Goal: Feedback & Contribution: Contribute content

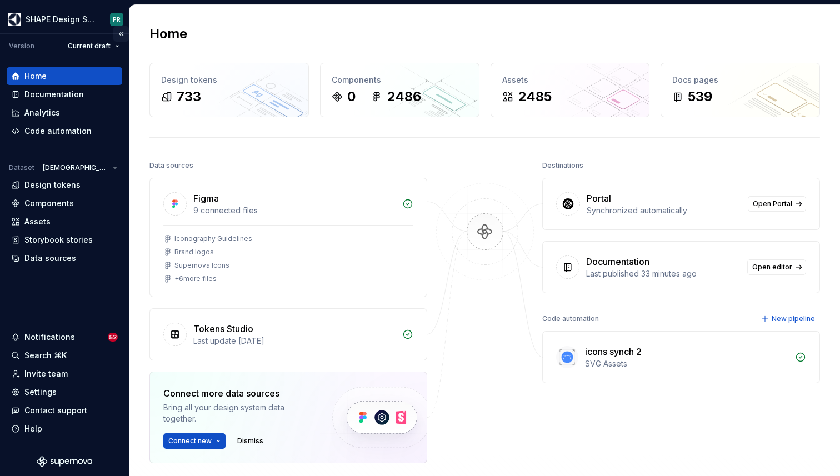
click at [123, 29] on button "Collapse sidebar" at bounding box center [121, 34] width 16 height 16
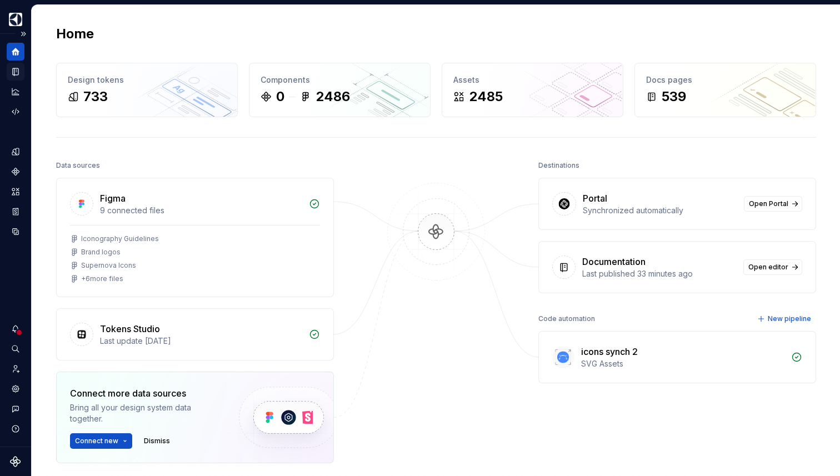
click at [17, 67] on icon "Documentation" at bounding box center [16, 72] width 10 height 10
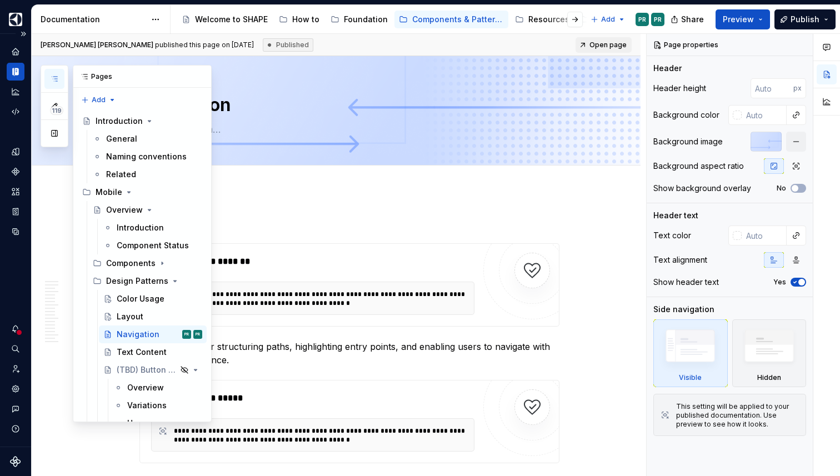
click at [58, 82] on icon "button" at bounding box center [54, 78] width 9 height 9
click at [18, 346] on icon "Search ⌘K" at bounding box center [16, 349] width 10 height 10
type textarea "*"
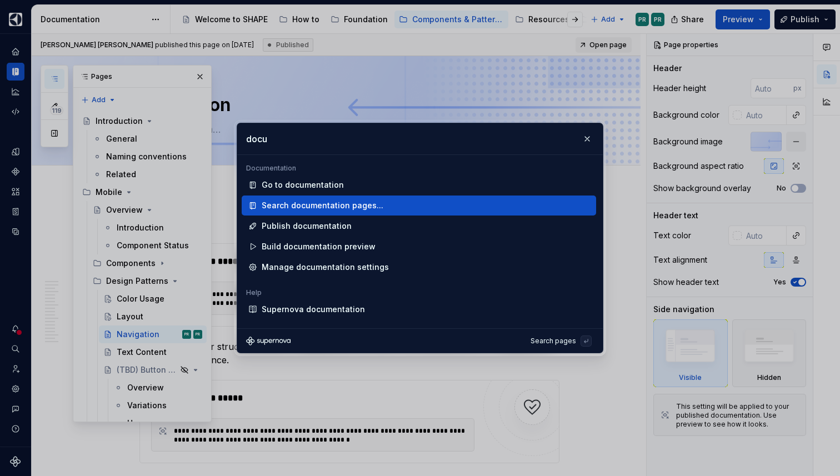
type input "docu"
click at [358, 206] on div "Search documentation pages..." at bounding box center [323, 205] width 122 height 11
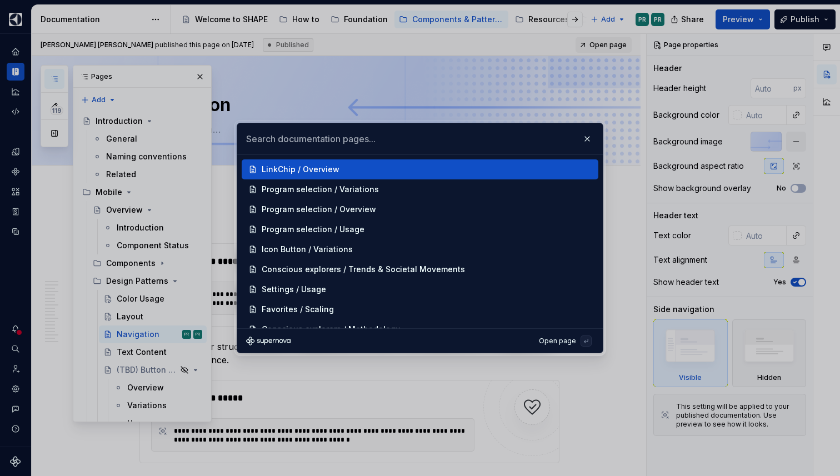
type textarea "*"
click at [372, 133] on input "text" at bounding box center [419, 138] width 365 height 31
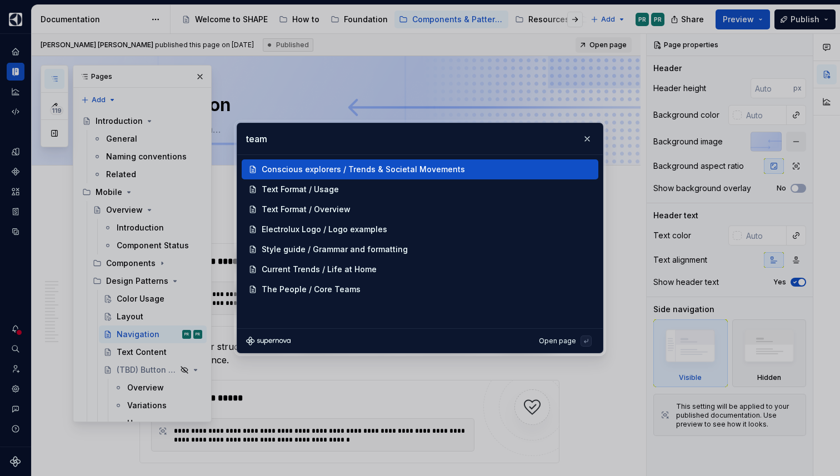
type input "team"
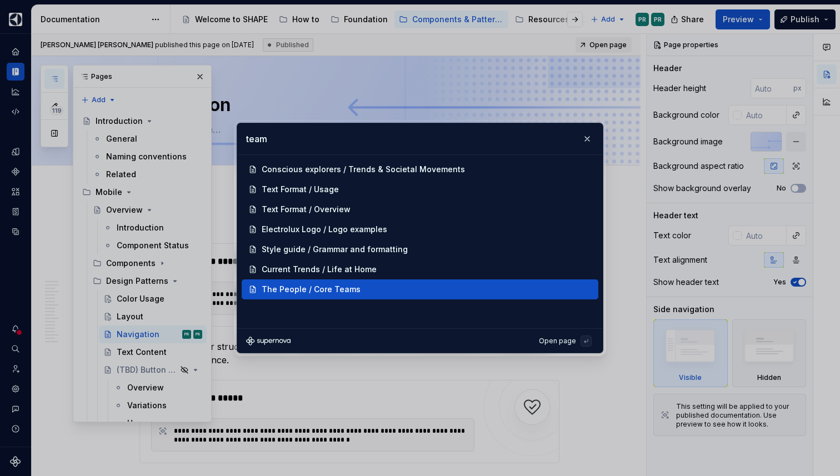
click at [294, 292] on div "The People / Core Teams" at bounding box center [311, 289] width 99 height 11
click at [338, 290] on div "The People / Core Teams" at bounding box center [311, 289] width 99 height 11
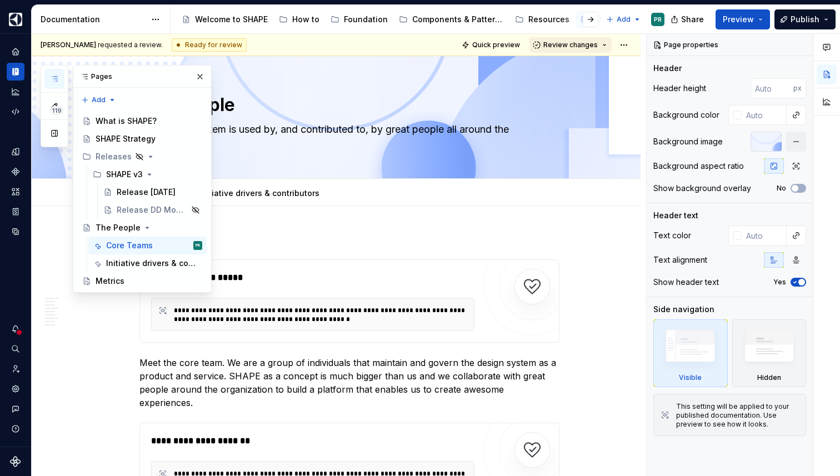
click at [610, 44] on button "Review changes" at bounding box center [570, 45] width 82 height 16
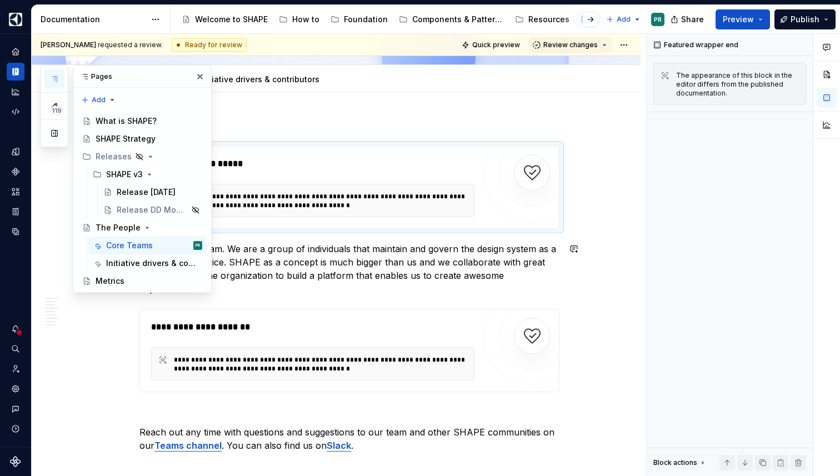
scroll to position [111, 0]
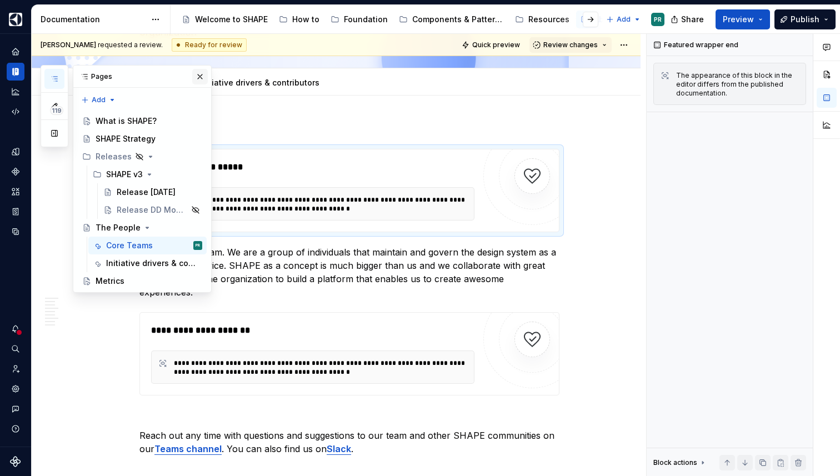
click at [204, 74] on button "button" at bounding box center [200, 77] width 16 height 16
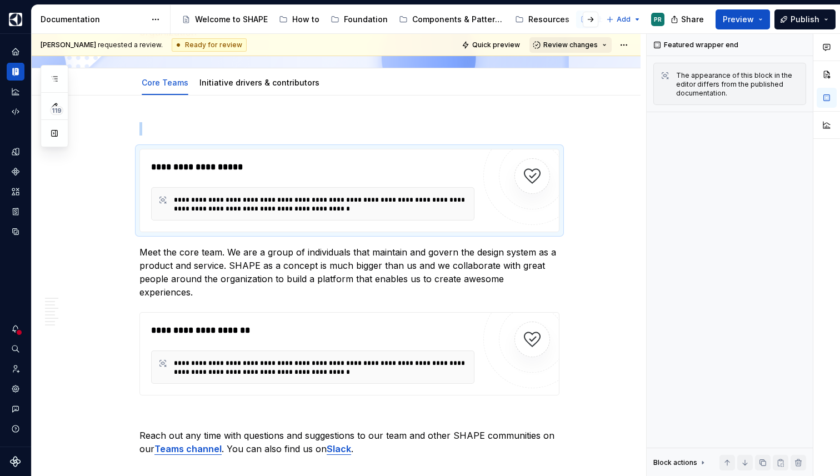
click at [585, 47] on span "Review changes" at bounding box center [570, 45] width 54 height 9
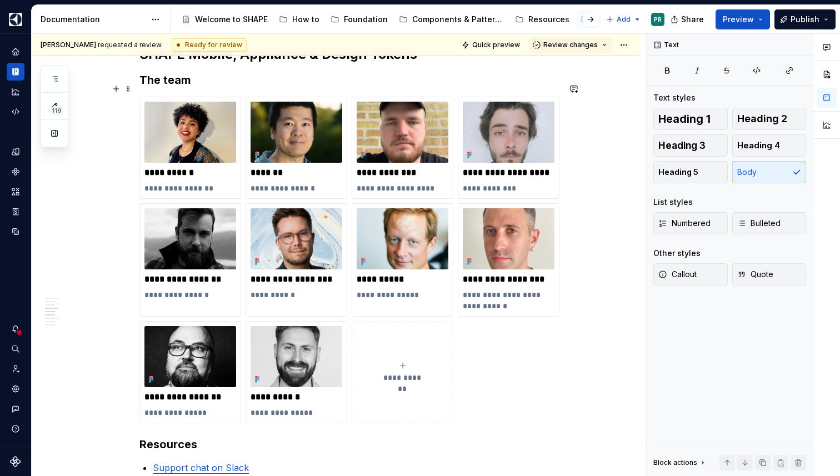
scroll to position [784, 0]
click at [504, 290] on p "**********" at bounding box center [509, 301] width 92 height 22
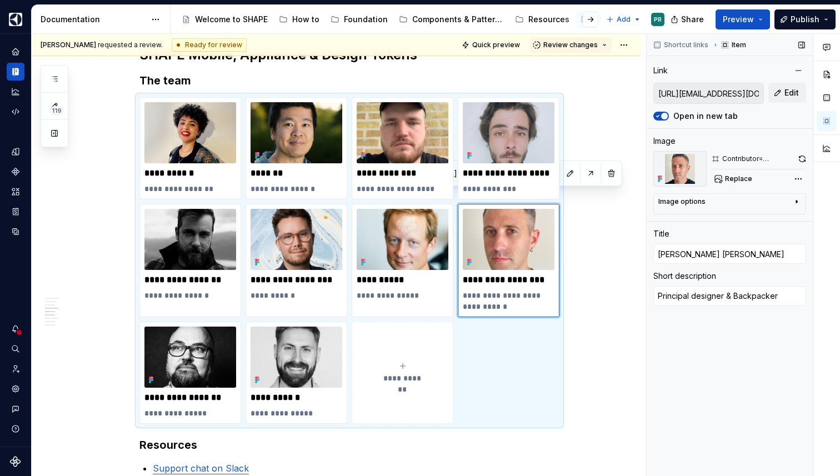
click at [713, 96] on input "[URL][EMAIL_ADDRESS][DOMAIN_NAME][DOMAIN_NAME]" at bounding box center [708, 93] width 109 height 20
click at [308, 290] on p "**********" at bounding box center [296, 295] width 92 height 11
type textarea "*"
type input "[URL][EMAIL_ADDRESS][DOMAIN_NAME][PERSON_NAME][DOMAIN_NAME]"
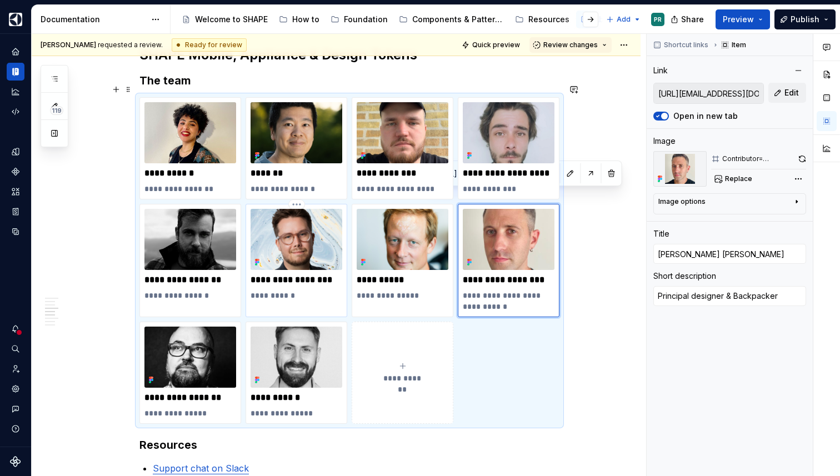
type input "[PERSON_NAME]"
type textarea "Design Lead"
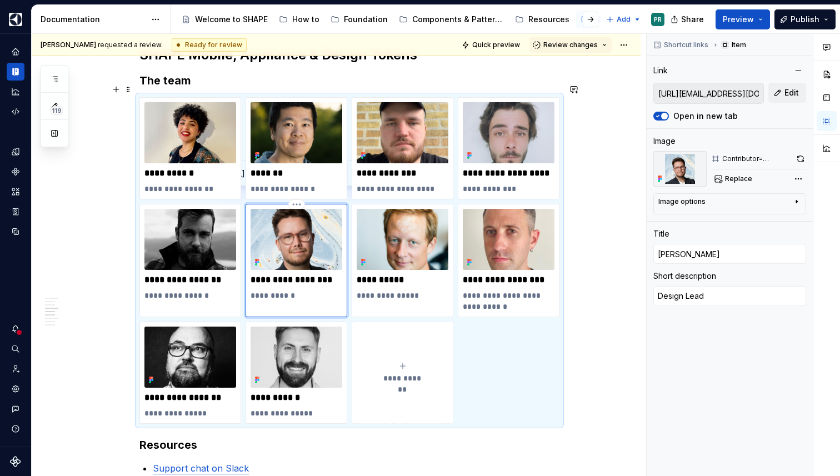
type textarea "*"
type textarea "Design Lead"
type textarea "*"
type textarea "Design Lead &"
type textarea "*"
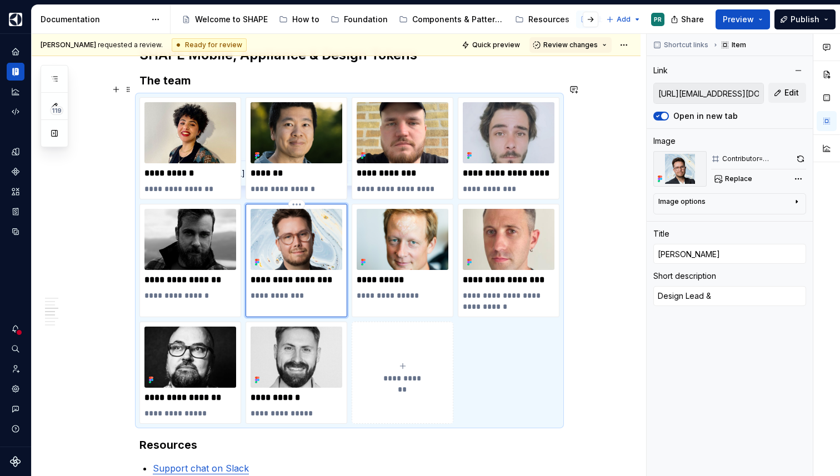
type textarea "Design Lead &"
type textarea "*"
type textarea "Design Lead & N"
type textarea "*"
type textarea "Design Lead & NO"
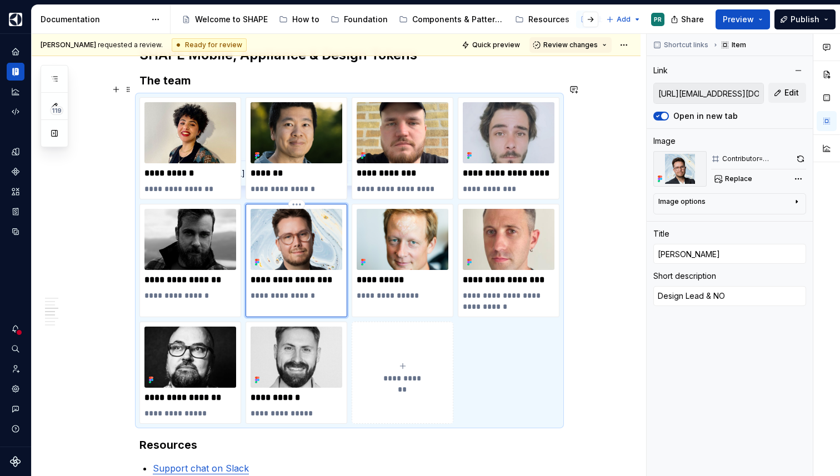
type textarea "*"
type textarea "Design Lead & NOC"
type textarea "*"
type textarea "Design Lead & NOCC"
type textarea "*"
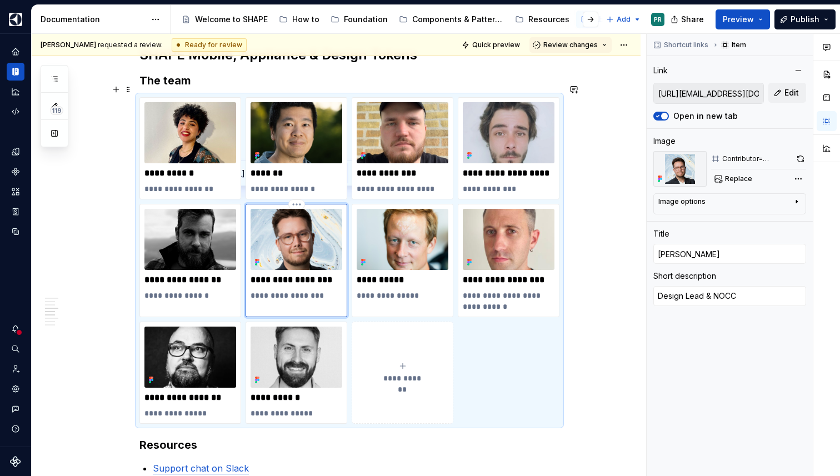
type textarea "Design Lead & NOCCO"
type textarea "*"
type textarea "Design Lead & NOCCO"
click at [324, 290] on p "**********" at bounding box center [296, 295] width 92 height 11
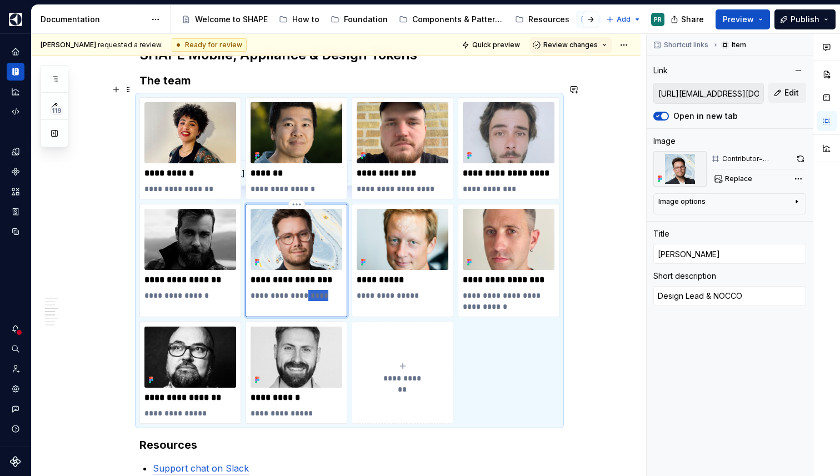
type textarea "*"
type textarea "Design Lead & e"
type textarea "*"
type textarea "Design Lead & en"
type textarea "*"
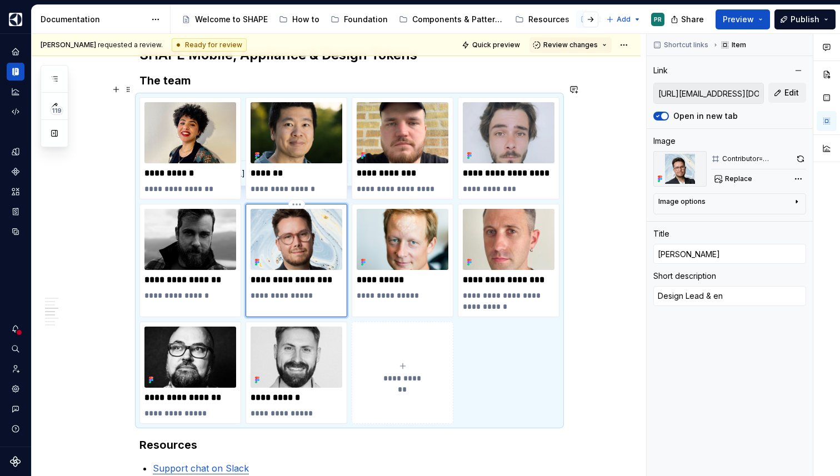
type textarea "Design Lead & ene"
type textarea "*"
type textarea "Design Lead & ener"
type textarea "*"
type textarea "Design Lead & energ"
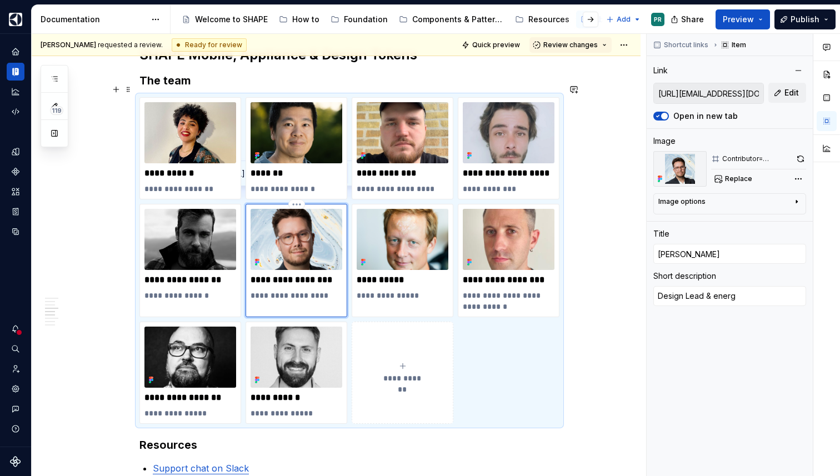
type textarea "*"
type textarea "Design Lead & energy"
type textarea "*"
type textarea "Design Lead & energy"
type textarea "*"
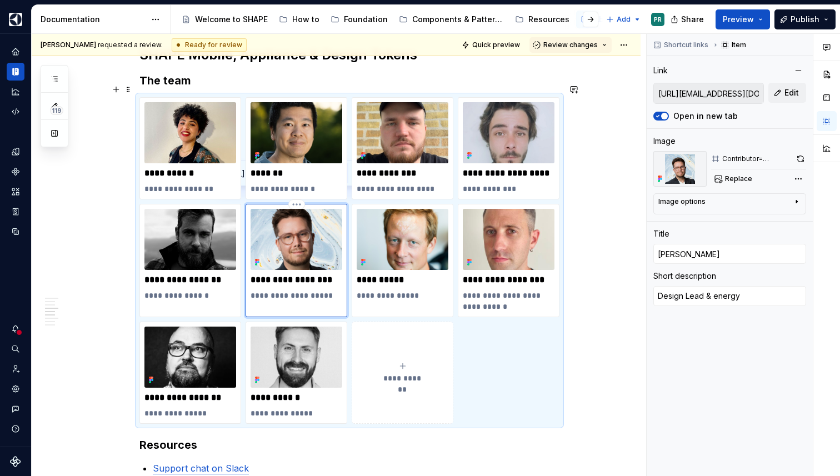
type textarea "Design Lead & energy d"
type textarea "*"
type textarea "Design Lead & energy dr"
type textarea "*"
type textarea "Design Lead & energy dri"
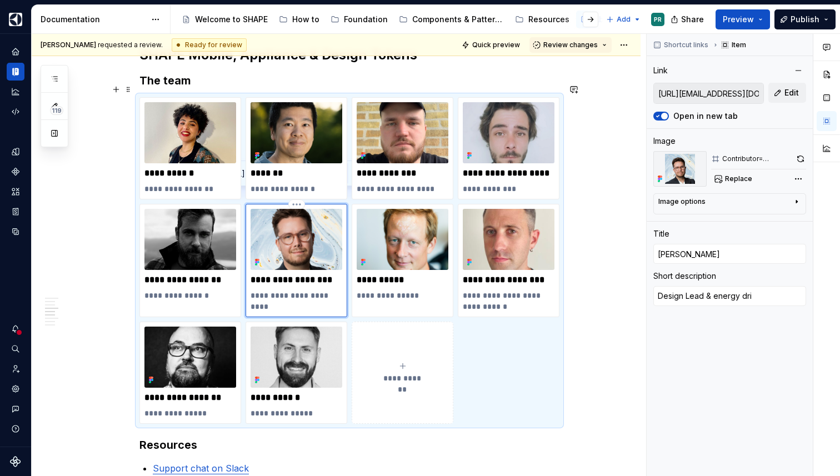
type textarea "*"
type textarea "Design Lead & energy drin"
type textarea "*"
type textarea "Design Lead & energy drink"
type textarea "*"
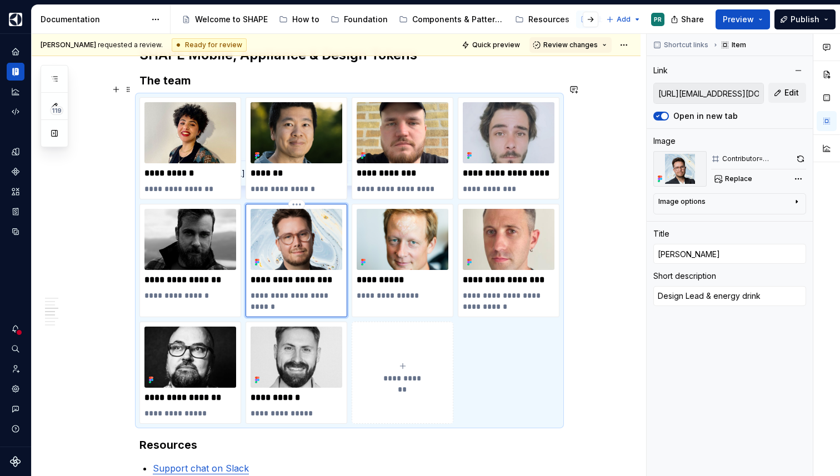
type textarea "Design Lead & energy drink"
type textarea "*"
type textarea "Design Lead & energy drink f"
type textarea "*"
type textarea "Design Lead & energy drink fa"
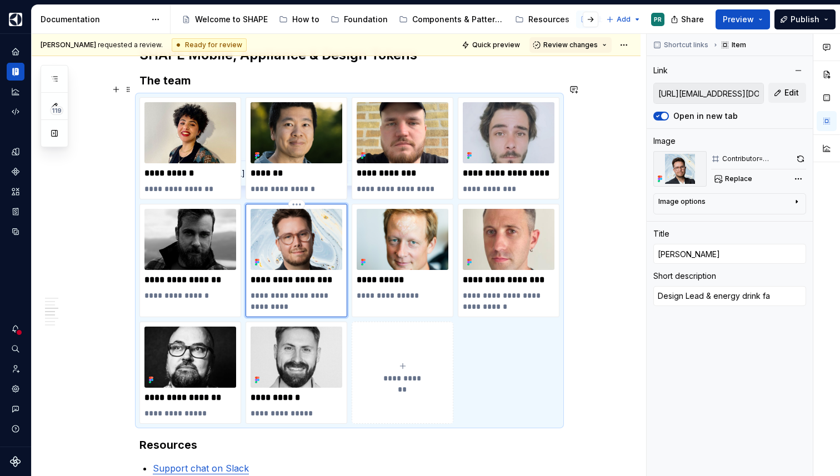
type textarea "*"
type textarea "Design Lead & energy drink fan"
type textarea "*"
type textarea "Design Lead & energy drinks fan"
type textarea "*"
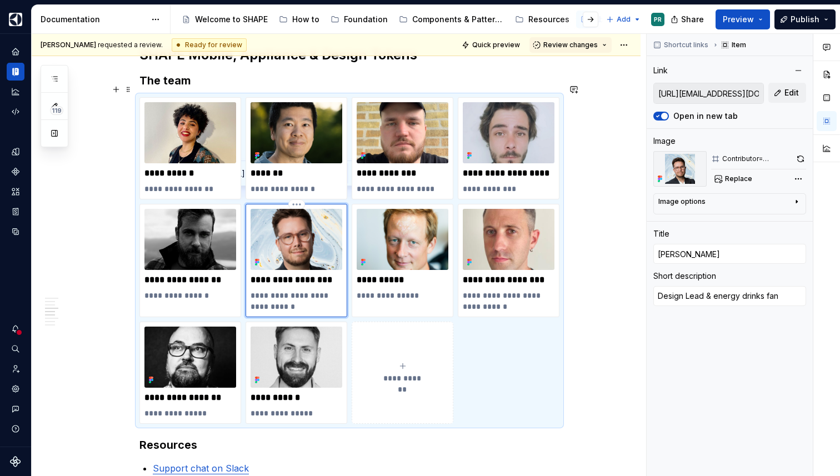
type textarea "Design Lead & energy drinks fan"
click at [609, 163] on div "**********" at bounding box center [336, 188] width 609 height 1533
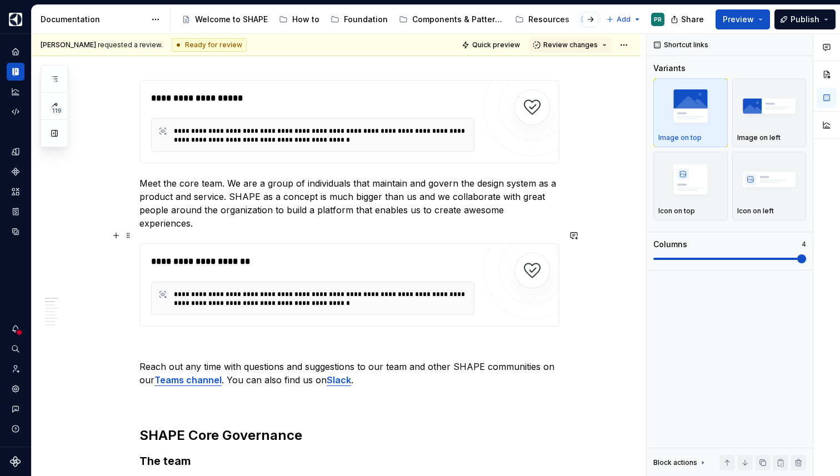
scroll to position [175, 0]
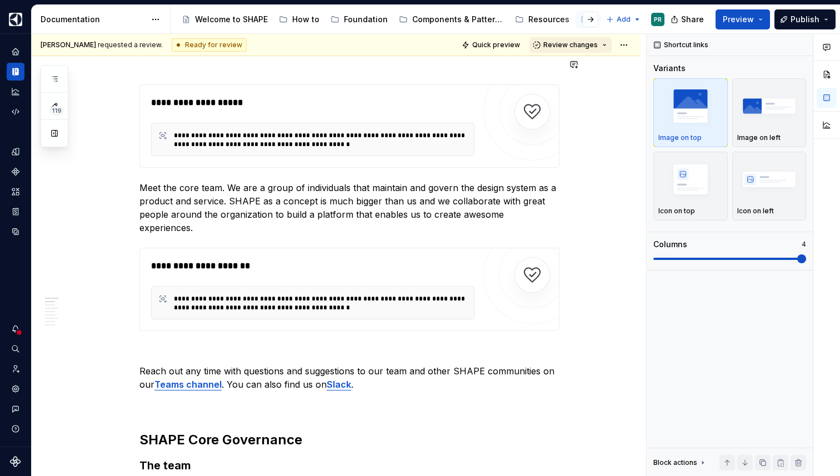
click at [610, 46] on button "Review changes" at bounding box center [570, 45] width 82 height 16
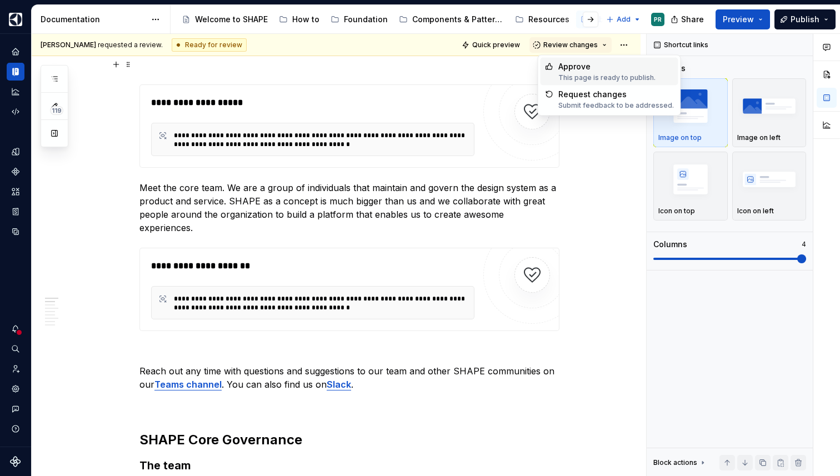
click at [623, 71] on div "Approve" at bounding box center [606, 66] width 97 height 11
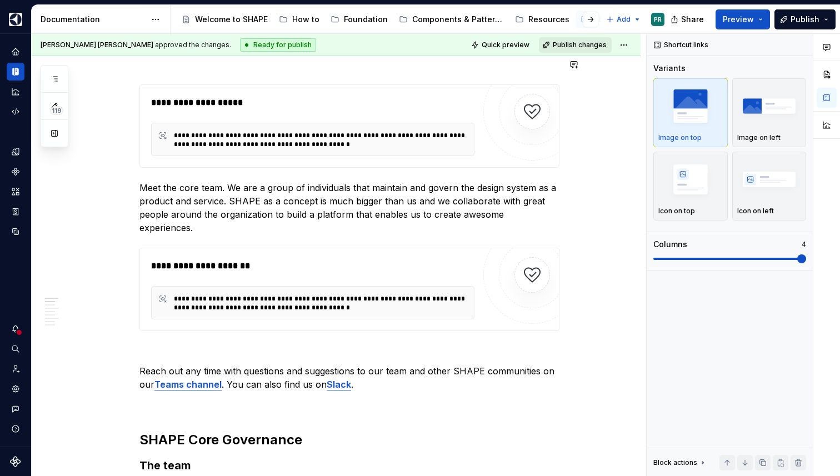
click at [599, 47] on span "Publish changes" at bounding box center [580, 45] width 54 height 9
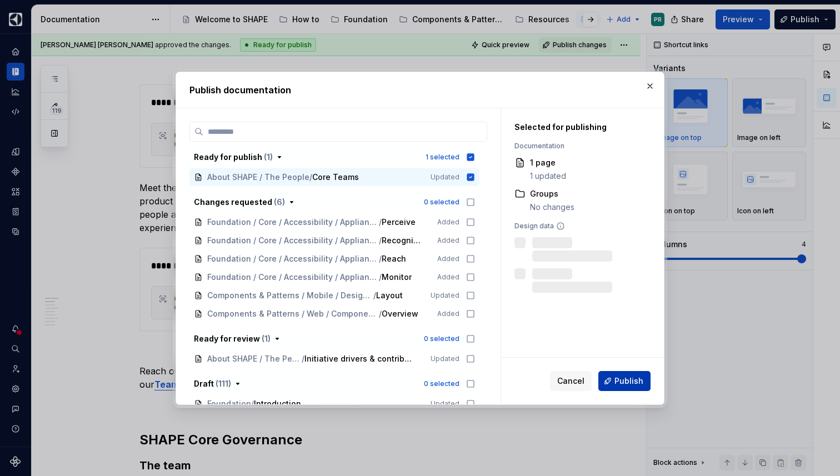
click at [643, 382] on button "Publish" at bounding box center [624, 381] width 52 height 20
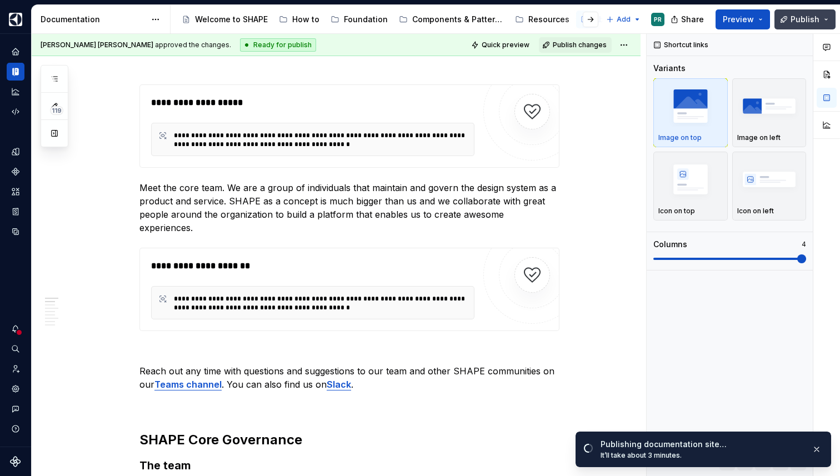
click at [823, 19] on button "Publish" at bounding box center [804, 19] width 61 height 20
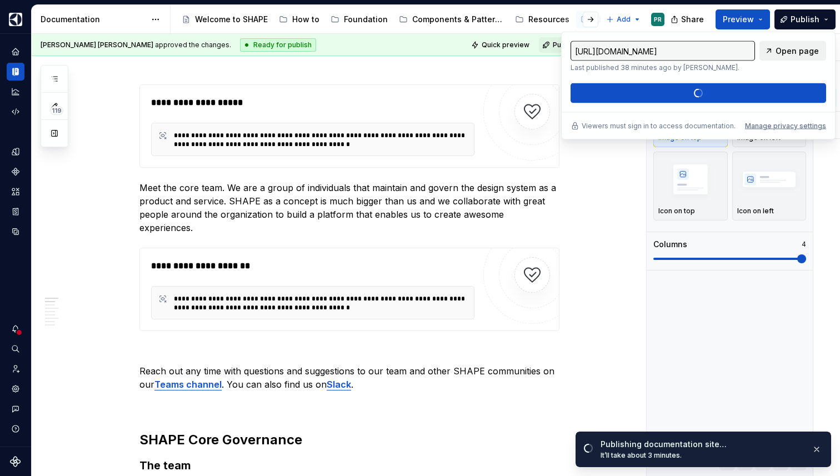
click at [793, 51] on span "Open page" at bounding box center [796, 51] width 43 height 11
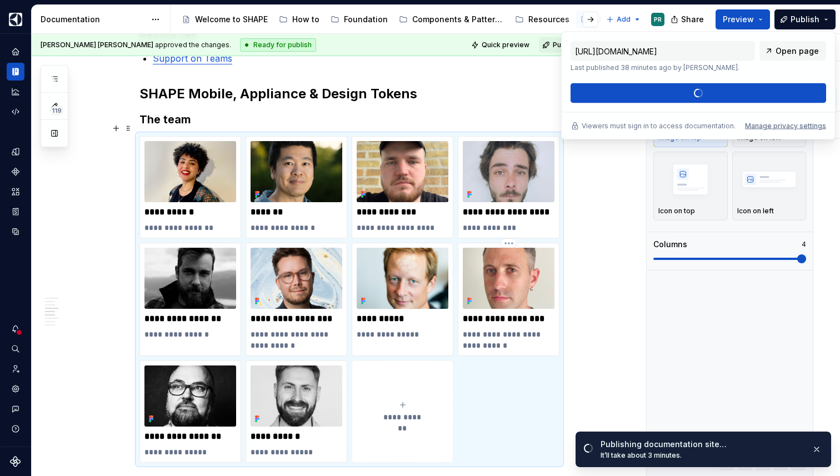
scroll to position [777, 0]
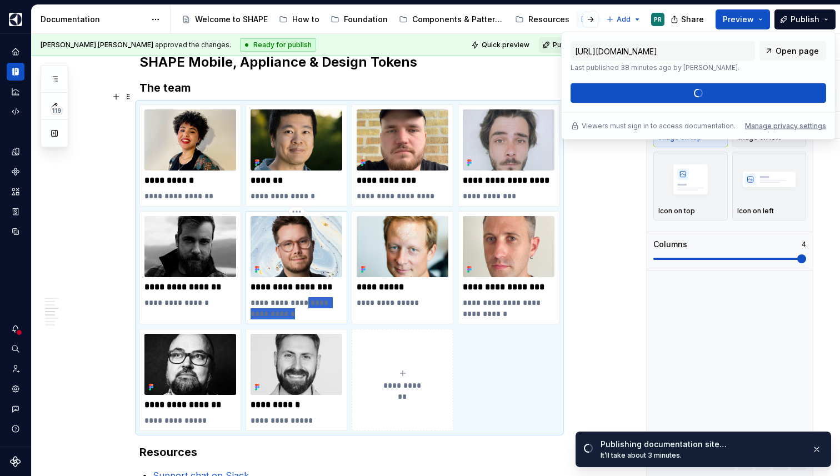
drag, startPoint x: 309, startPoint y: 290, endPoint x: 322, endPoint y: 297, distance: 14.9
click at [322, 297] on p "**********" at bounding box center [296, 308] width 92 height 22
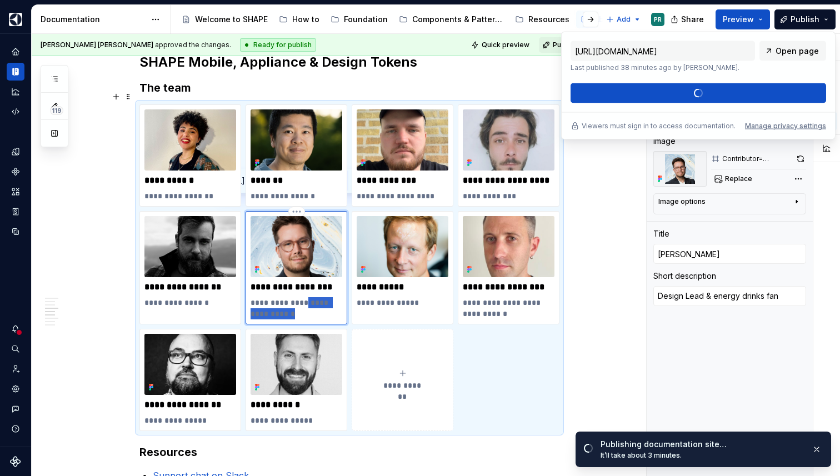
type textarea "*"
type textarea "Design Lead & bike mechanic"
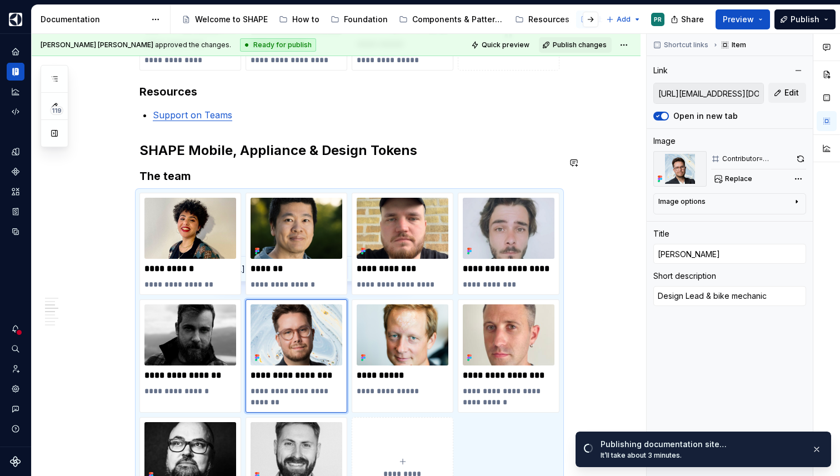
click at [596, 173] on div "**********" at bounding box center [336, 283] width 609 height 1533
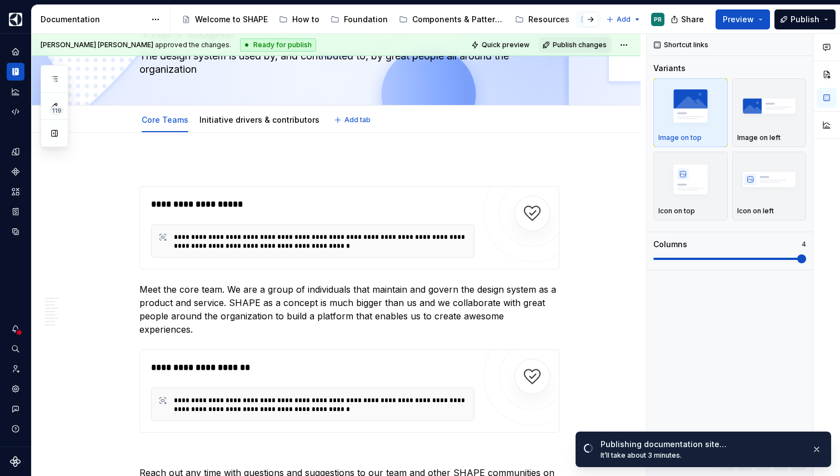
scroll to position [0, 0]
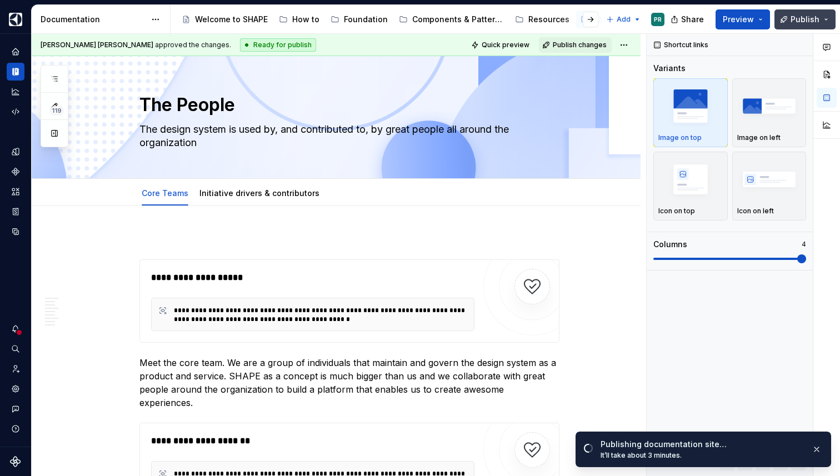
click at [834, 26] on button "Publish" at bounding box center [804, 19] width 61 height 20
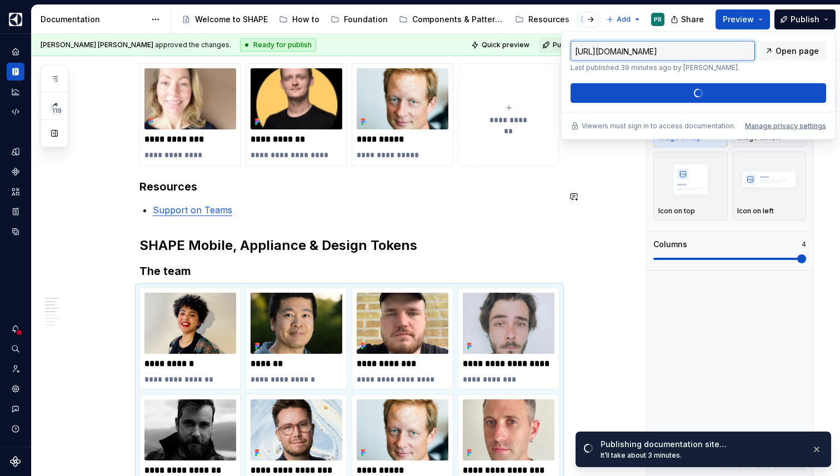
scroll to position [611, 0]
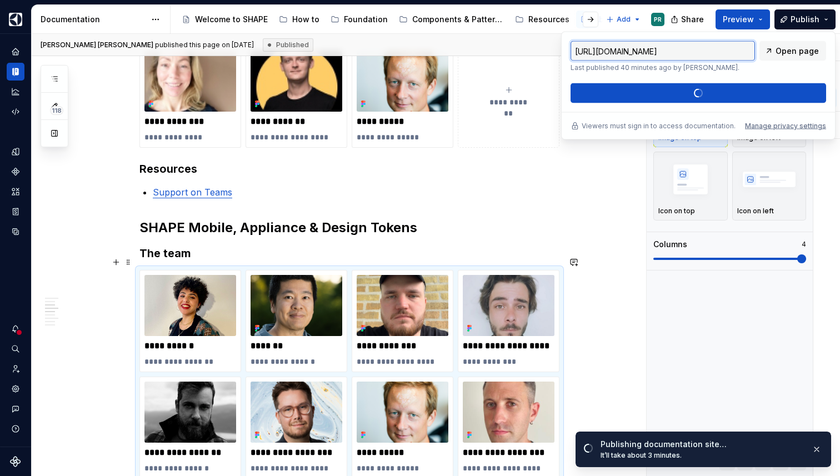
type textarea "*"
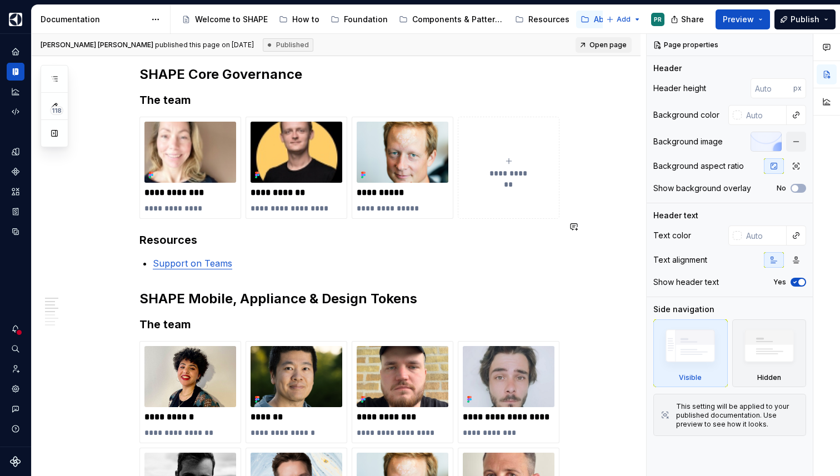
scroll to position [541, 0]
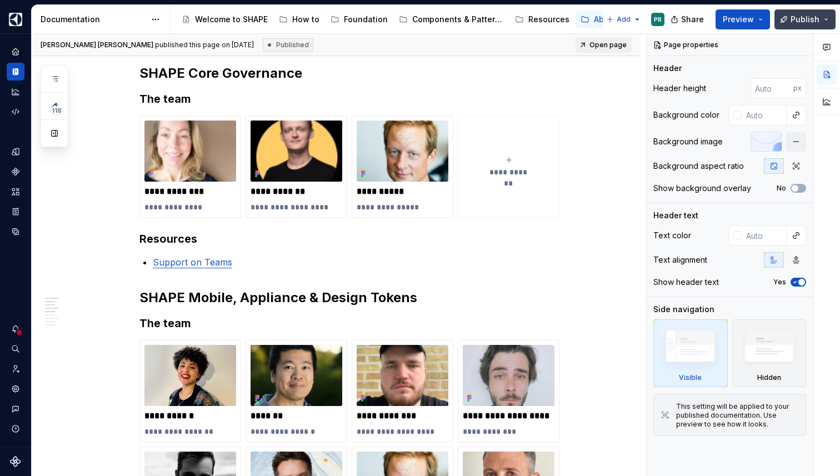
click at [825, 19] on button "Publish" at bounding box center [804, 19] width 61 height 20
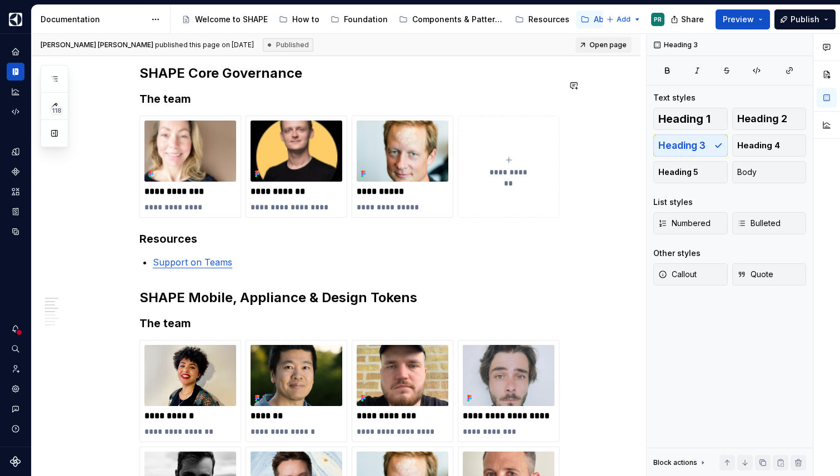
click at [476, 75] on div "**********" at bounding box center [349, 366] width 420 height 1351
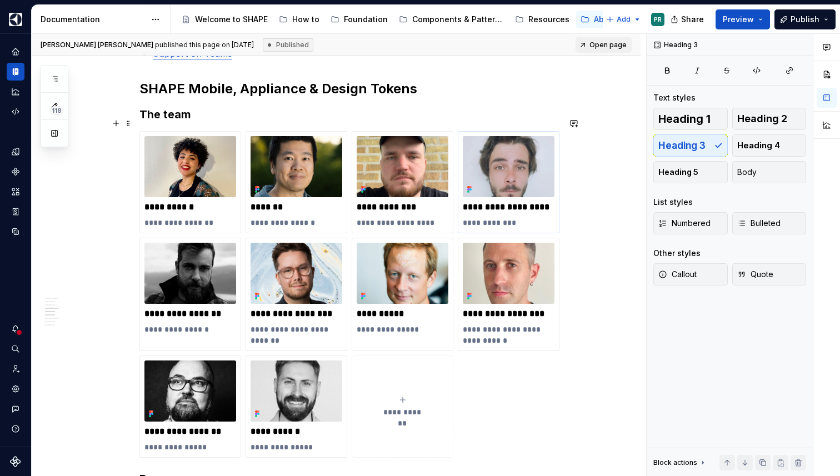
scroll to position [752, 0]
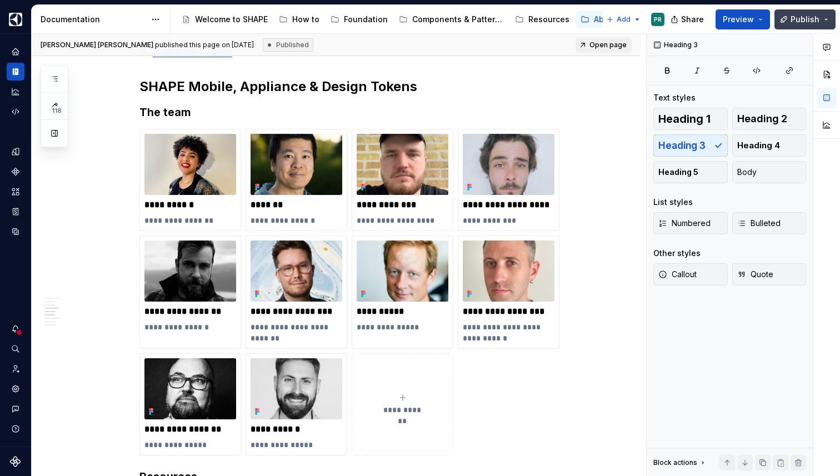
click at [815, 16] on span "Publish" at bounding box center [804, 19] width 29 height 11
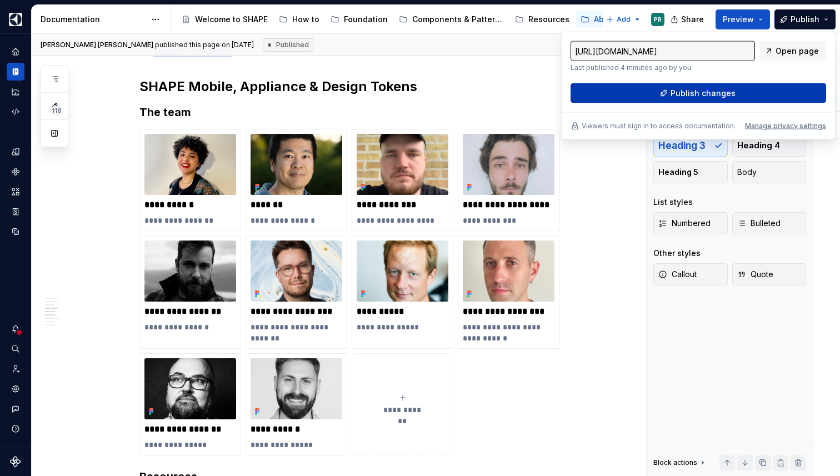
click at [754, 93] on button "Publish changes" at bounding box center [697, 93] width 255 height 20
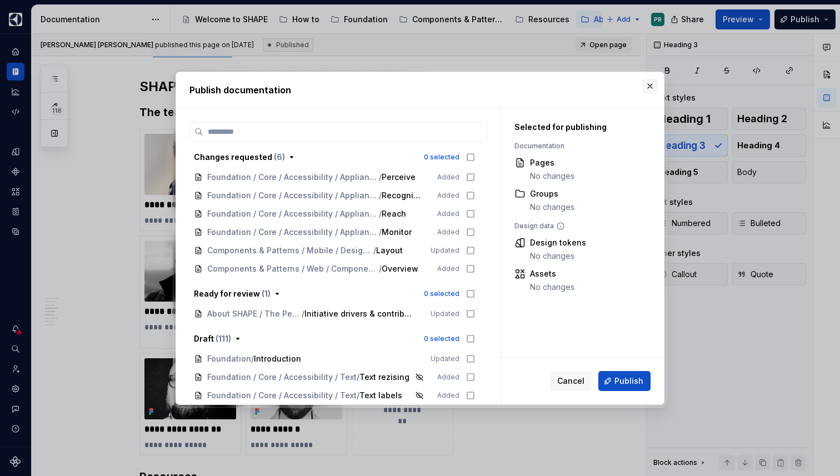
click at [651, 87] on button "button" at bounding box center [650, 86] width 16 height 16
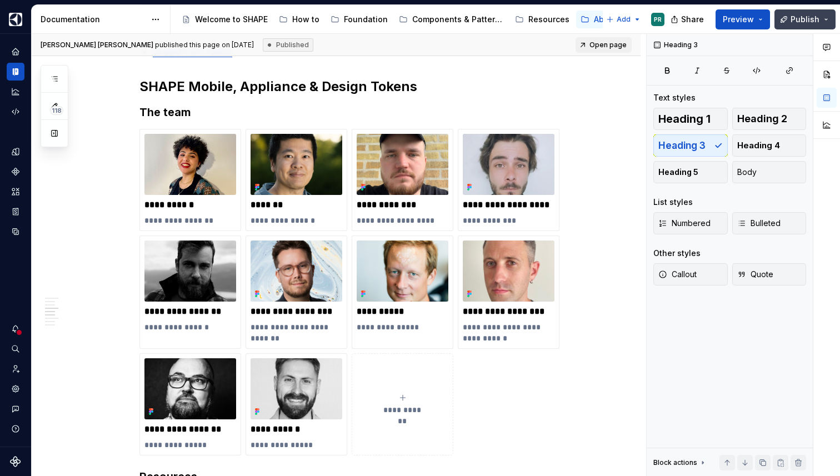
click at [833, 19] on button "Publish" at bounding box center [804, 19] width 61 height 20
click at [505, 78] on h2 "SHAPE Mobile, Appliance & Design Tokens" at bounding box center [349, 87] width 420 height 18
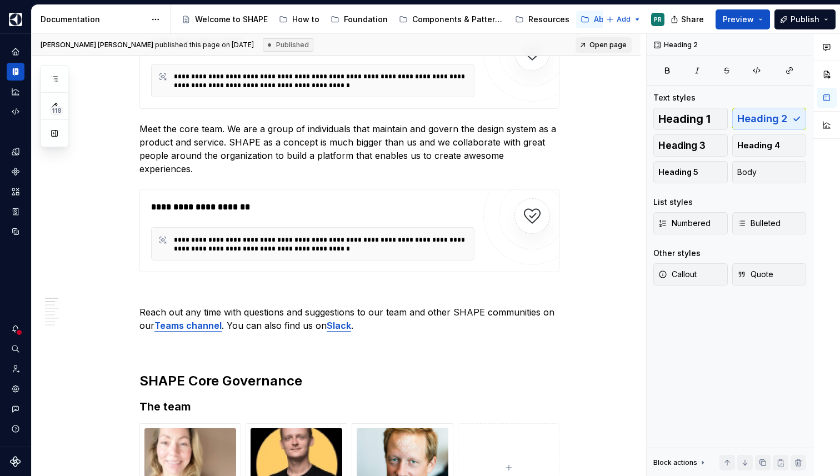
scroll to position [0, 0]
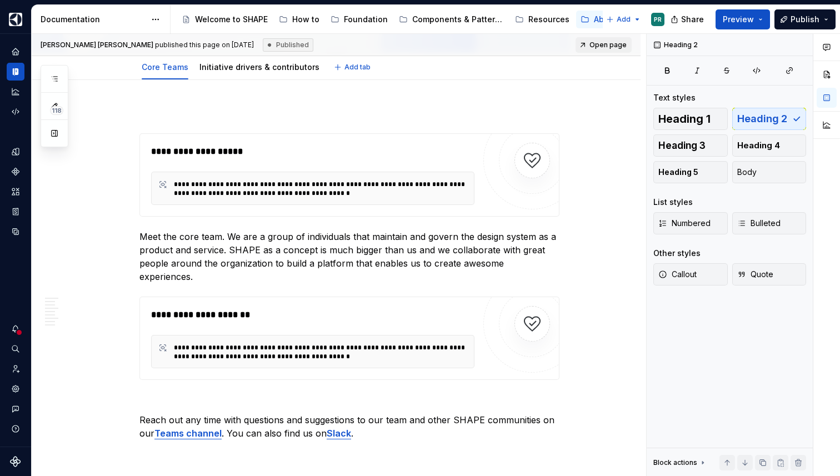
type textarea "*"
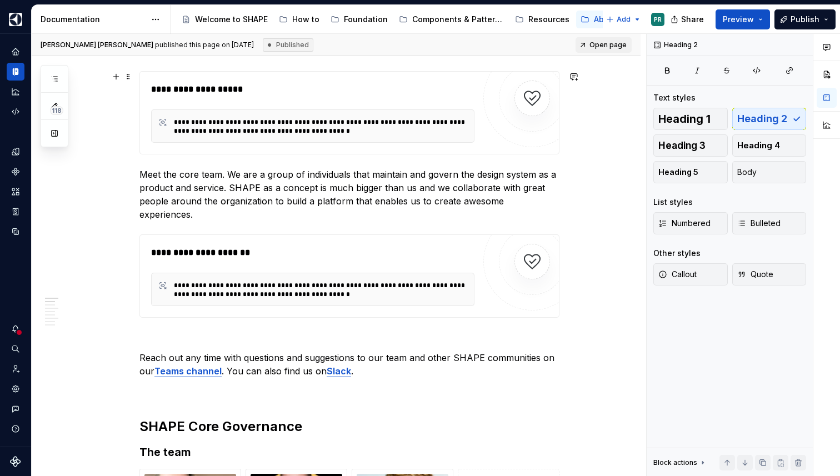
scroll to position [252, 0]
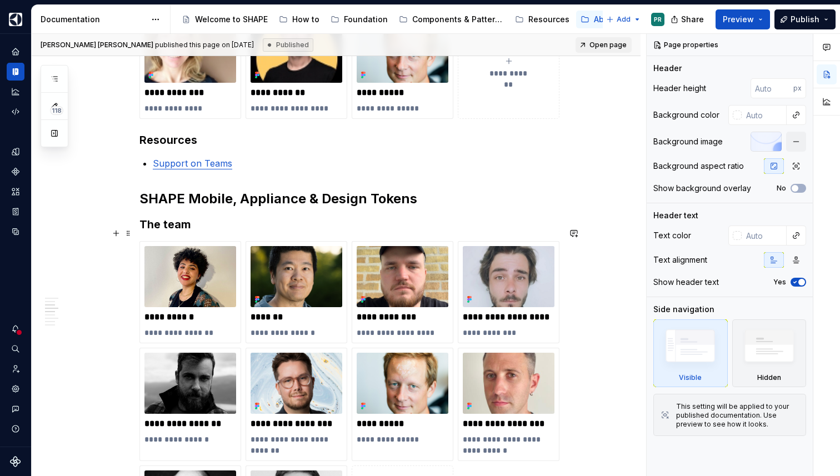
scroll to position [730, 0]
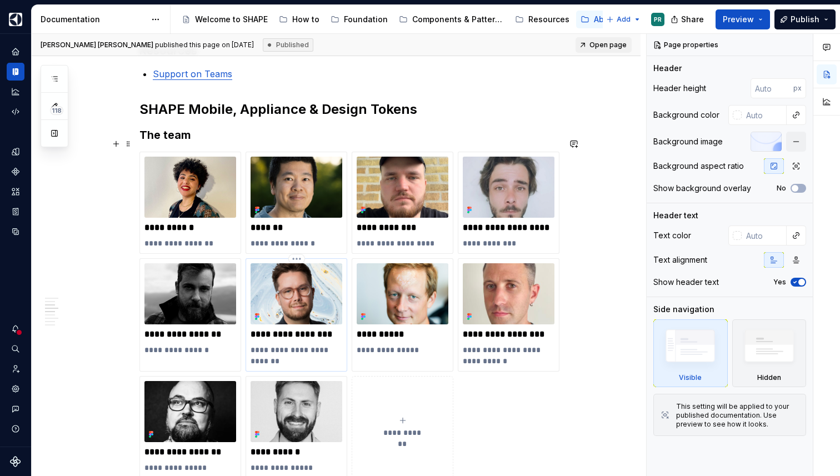
click at [292, 344] on p "**********" at bounding box center [296, 355] width 92 height 22
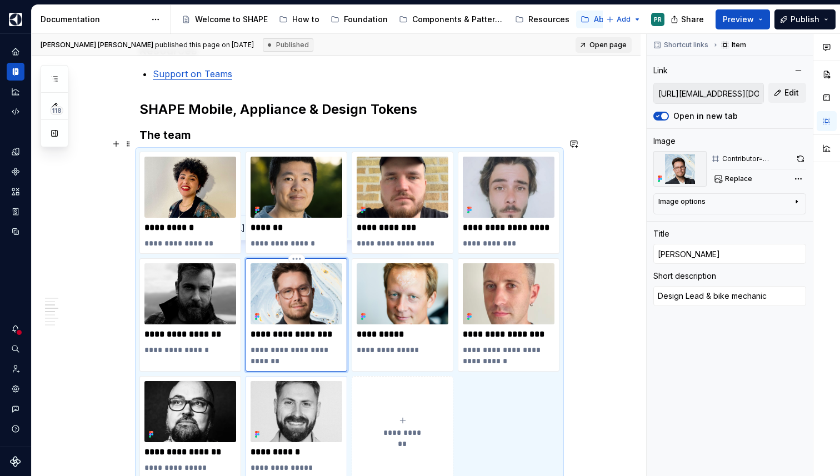
type textarea "*"
type textarea "Design Lead & bike mechanic"
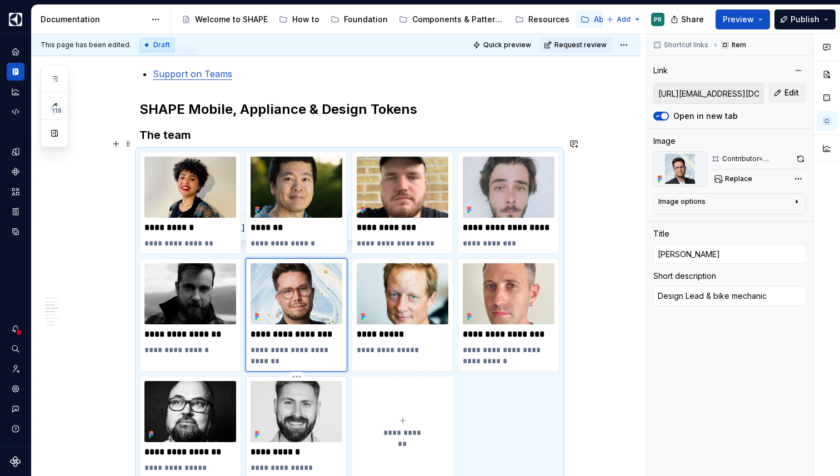
type textarea "*"
type textarea "Design Lead & bike mechanic"
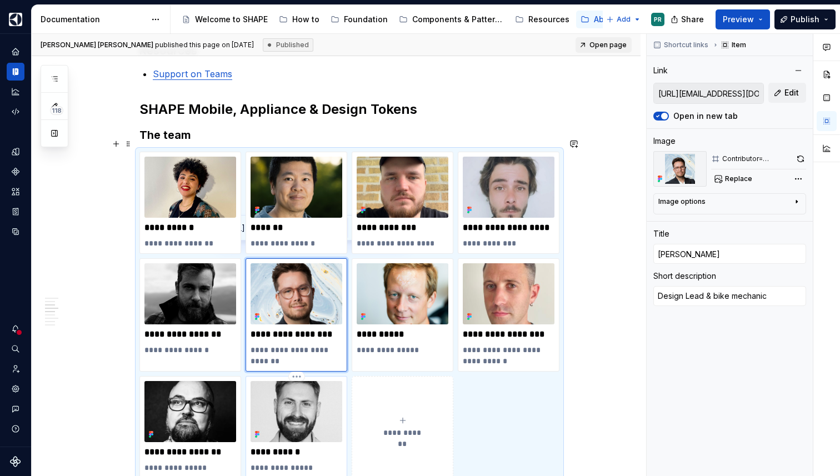
type textarea "*"
type textarea "Design Lead & bike mechanic"
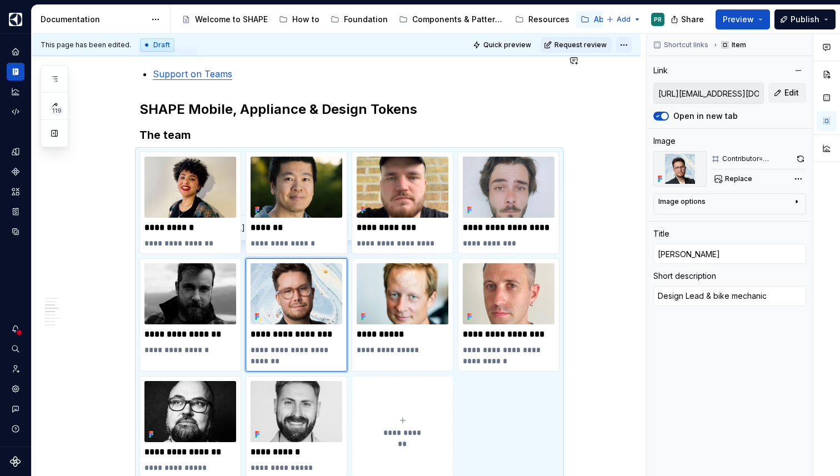
click at [628, 45] on html "SHAPE Design System PR Dataset AGNOSTIC Documentation Accessibility guide for t…" at bounding box center [420, 238] width 840 height 476
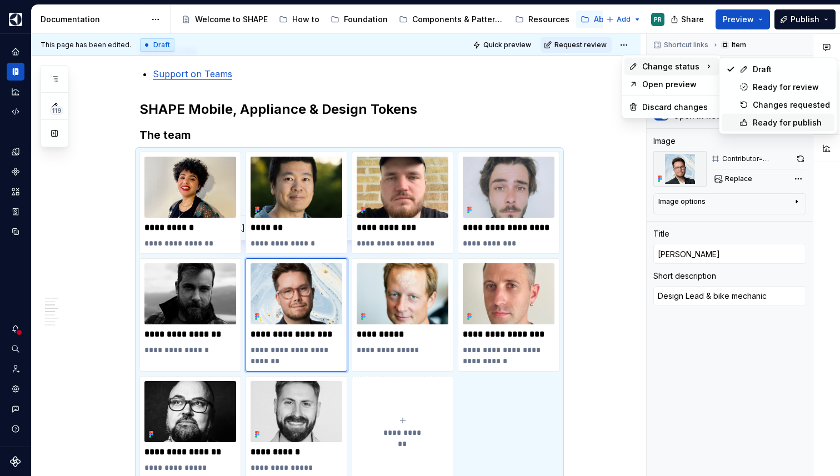
click at [783, 119] on div "Ready for publish" at bounding box center [790, 122] width 77 height 11
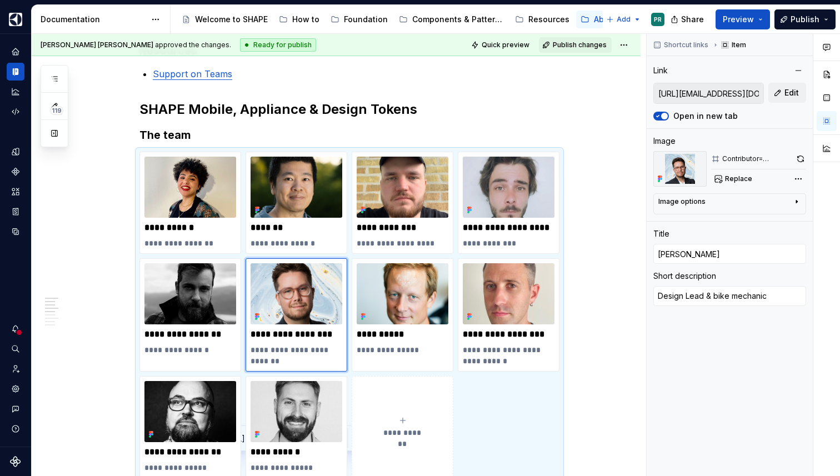
scroll to position [519, 0]
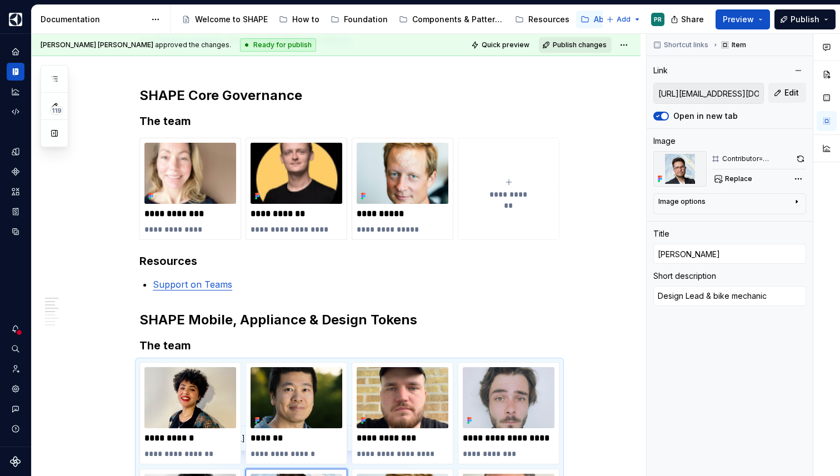
click at [590, 39] on button "Publish changes" at bounding box center [575, 45] width 73 height 16
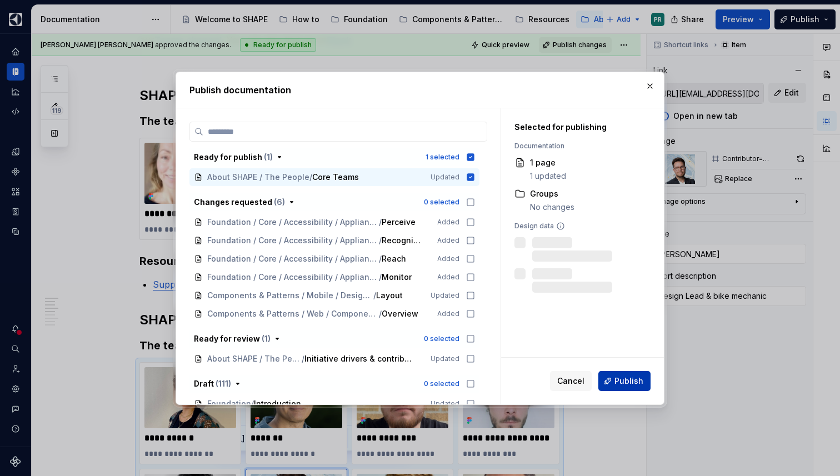
click at [639, 378] on span "Publish" at bounding box center [628, 380] width 29 height 11
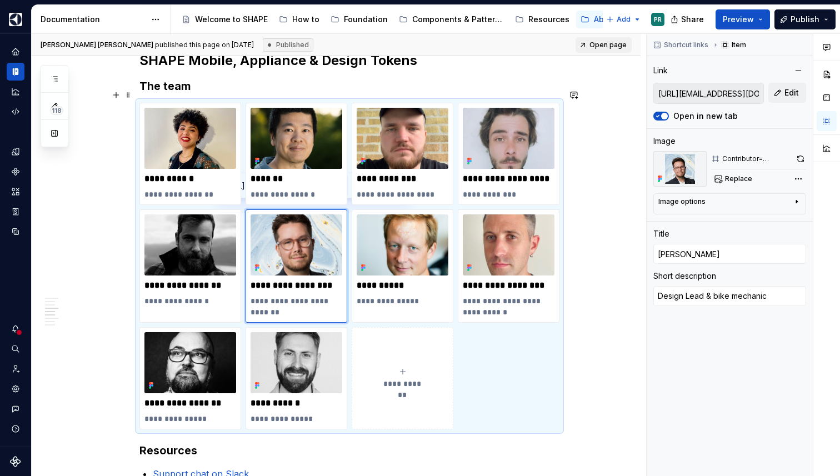
scroll to position [802, 0]
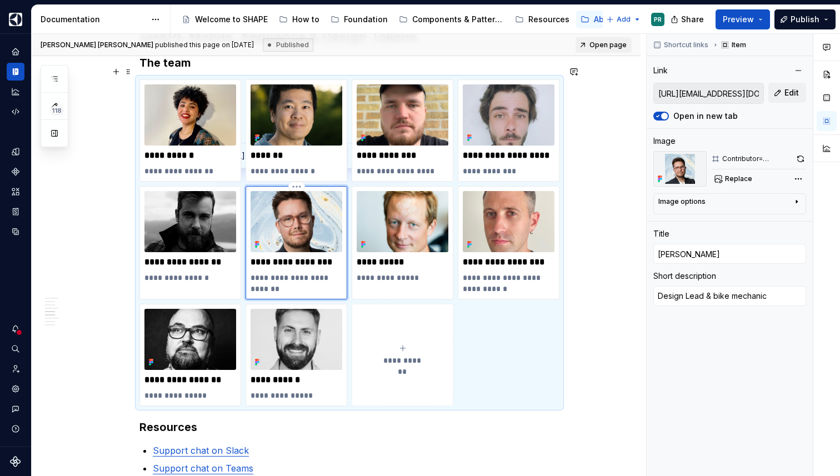
click at [311, 272] on p "**********" at bounding box center [296, 283] width 92 height 22
type textarea "*"
type textarea "Design Lead & ike mechanic"
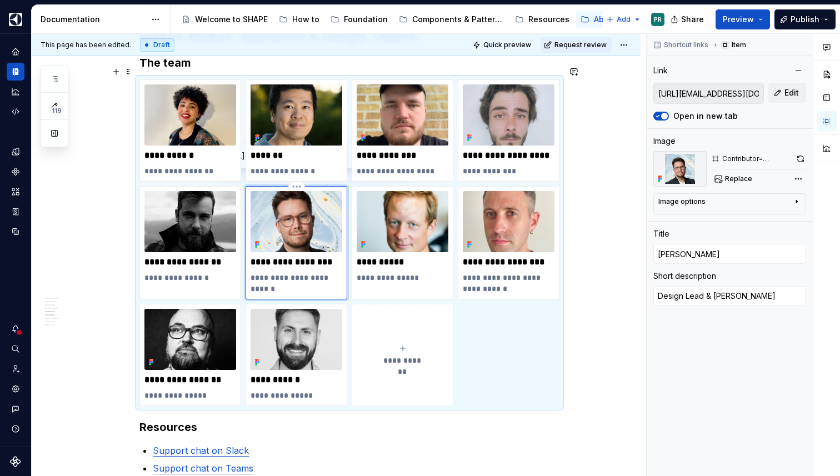
type textarea "*"
type textarea "Design Lead & Bike mechanic"
click at [258, 272] on p "**********" at bounding box center [296, 283] width 92 height 22
type textarea "*"
type textarea "Design Lead & Bike echanic"
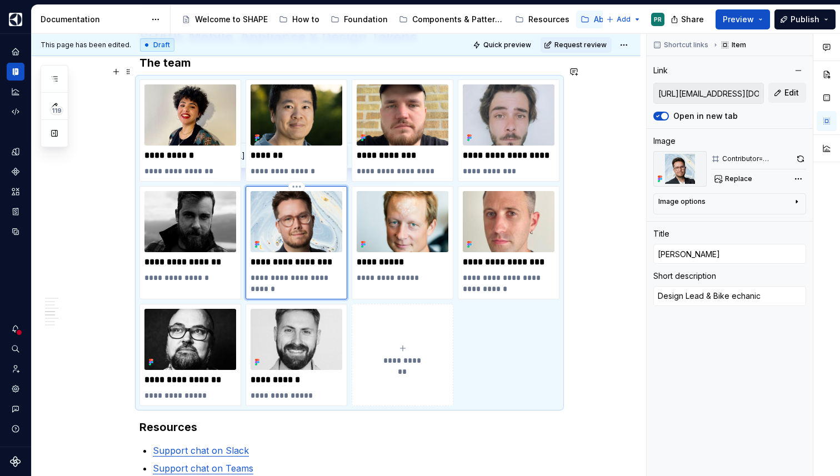
type textarea "*"
type textarea "Design Lead & Bike Mechanic"
click at [793, 19] on span "Publish" at bounding box center [804, 19] width 29 height 11
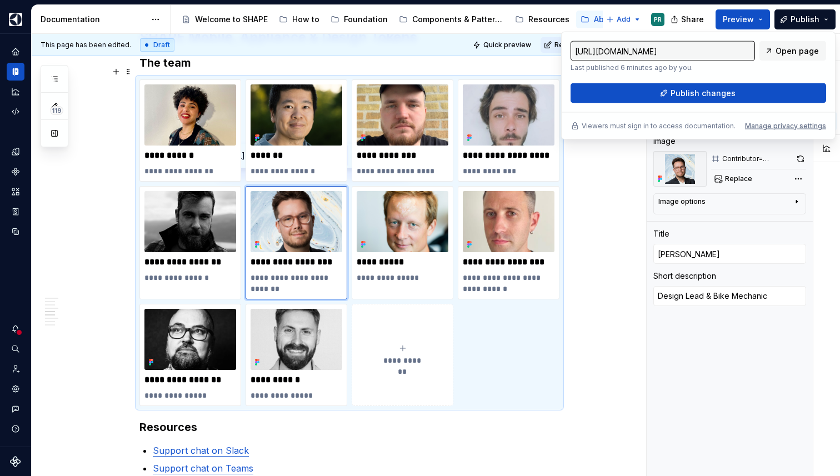
click at [617, 178] on div "**********" at bounding box center [336, 170] width 609 height 1533
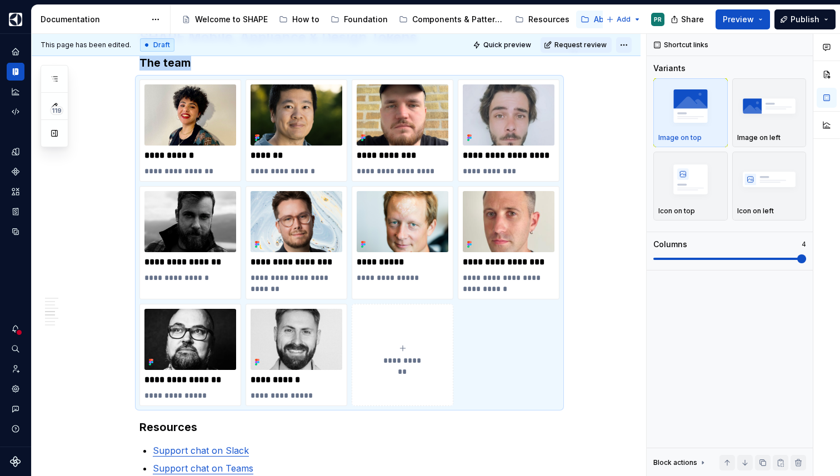
click at [627, 43] on html "SHAPE Design System PR Dataset AGNOSTIC Documentation Accessibility guide for t…" at bounding box center [420, 238] width 840 height 476
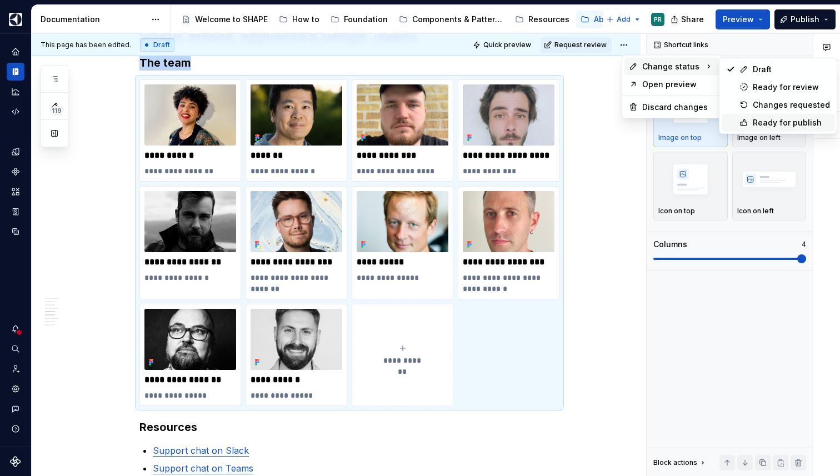
click at [799, 118] on div "Ready for publish" at bounding box center [790, 122] width 77 height 11
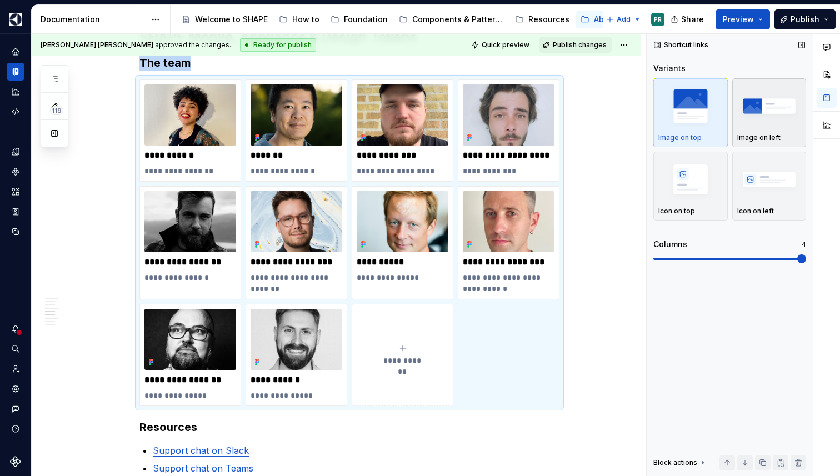
scroll to position [591, 0]
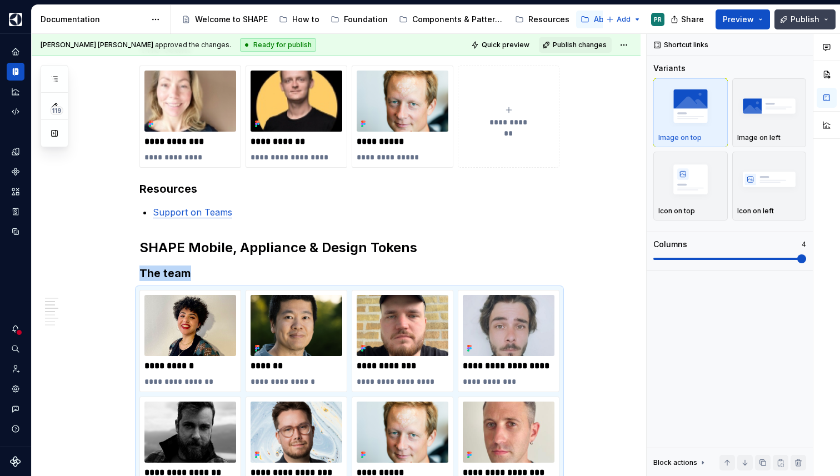
click at [814, 22] on span "Publish" at bounding box center [804, 19] width 29 height 11
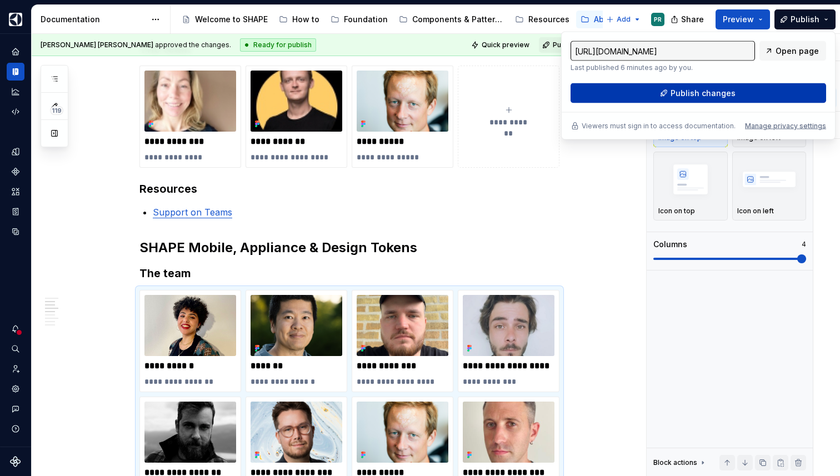
click at [724, 88] on span "Publish changes" at bounding box center [702, 93] width 65 height 11
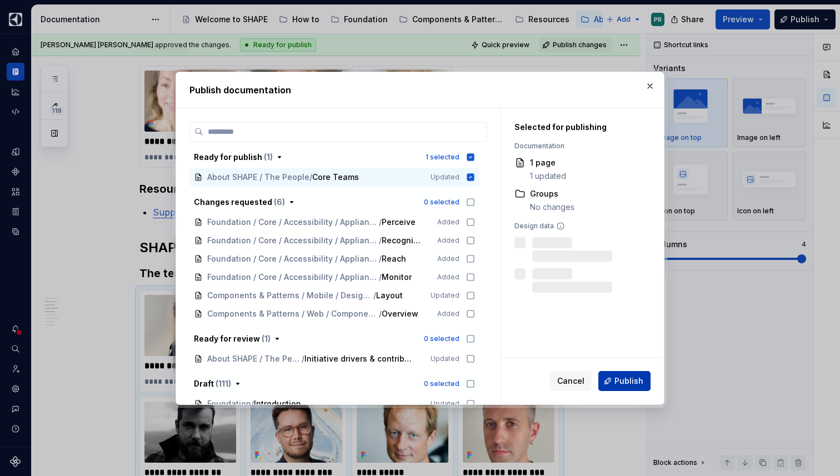
click at [648, 381] on button "Publish" at bounding box center [624, 381] width 52 height 20
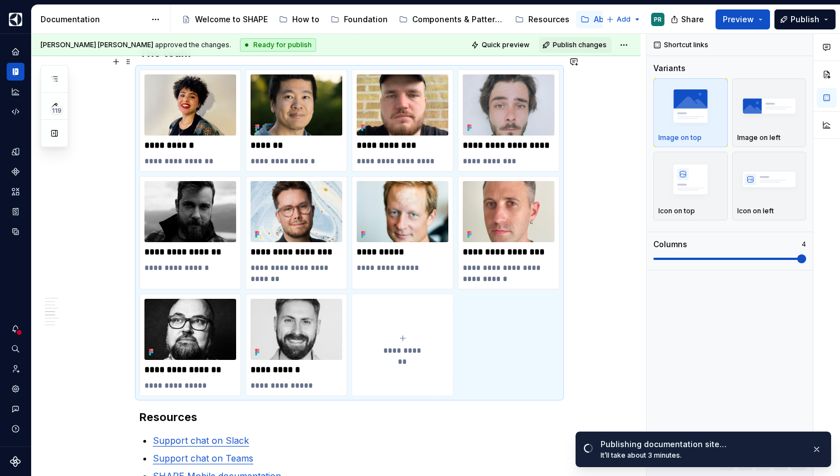
scroll to position [761, 0]
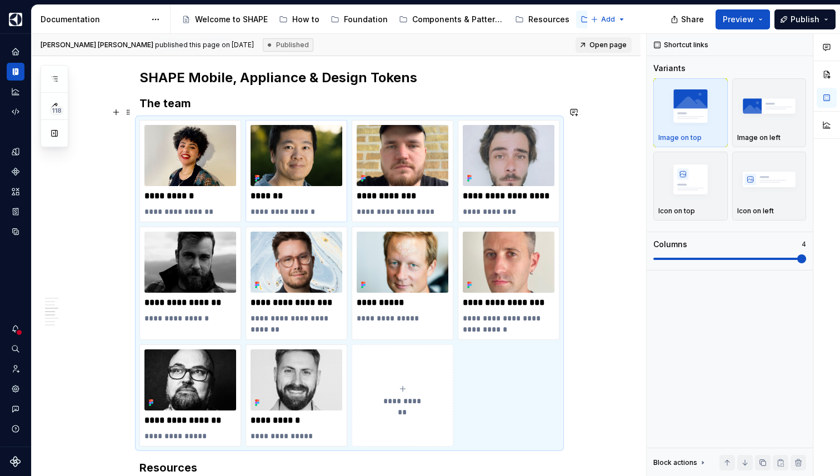
type textarea "*"
